Goal: Navigation & Orientation: Find specific page/section

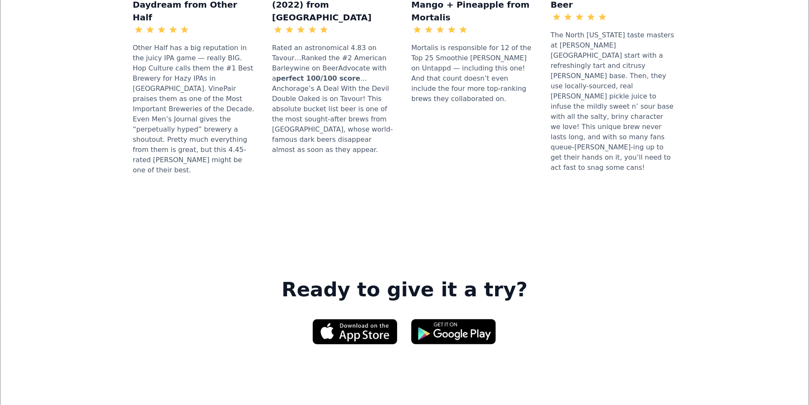
scroll to position [1103, 0]
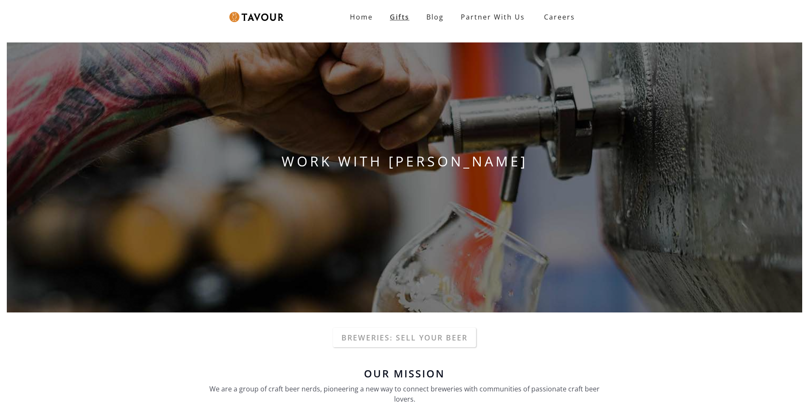
click at [397, 13] on link "Gifts" at bounding box center [399, 16] width 36 height 17
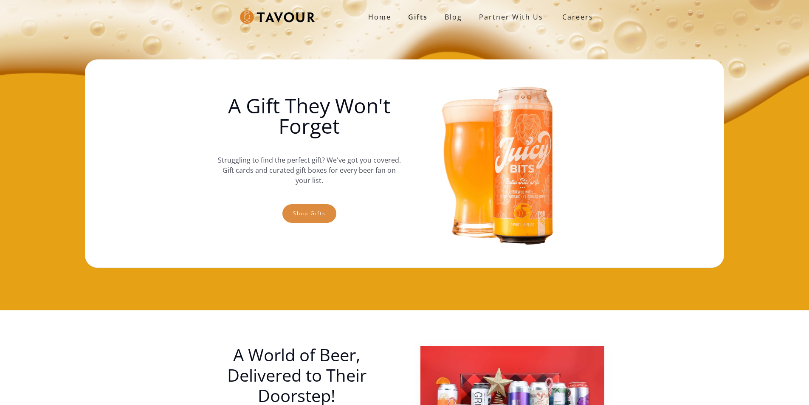
click at [324, 220] on link "Shop gifts" at bounding box center [309, 213] width 54 height 19
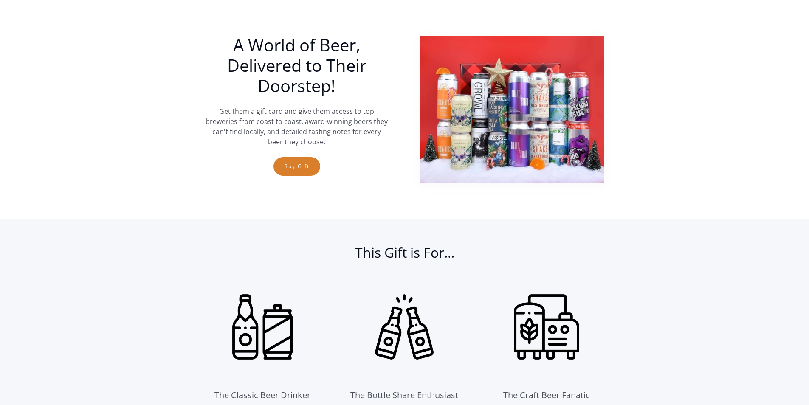
scroll to position [310, 0]
